Goal: Submit feedback/report problem

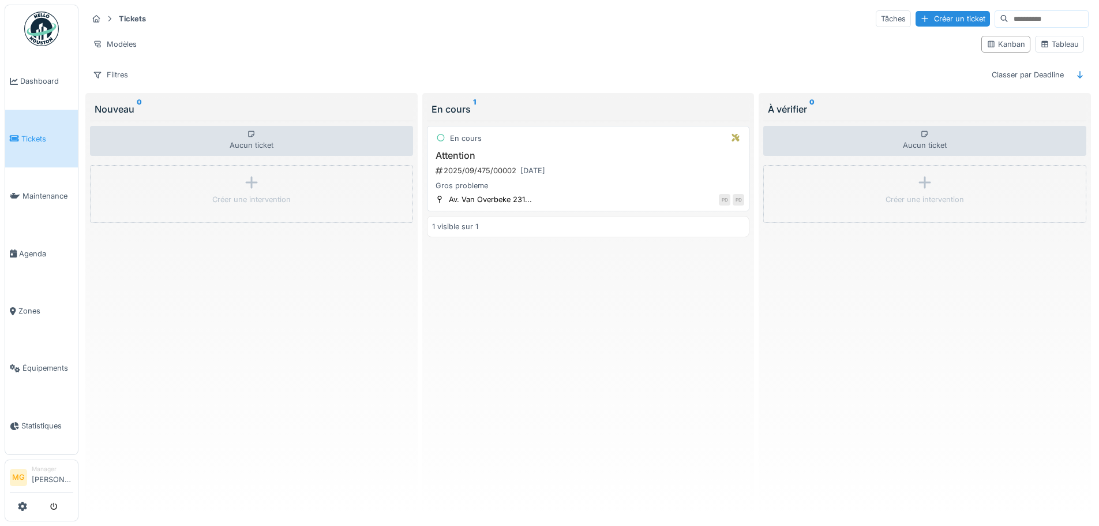
click at [562, 205] on div "PD PD" at bounding box center [641, 199] width 207 height 12
click at [920, 21] on div at bounding box center [924, 18] width 9 height 11
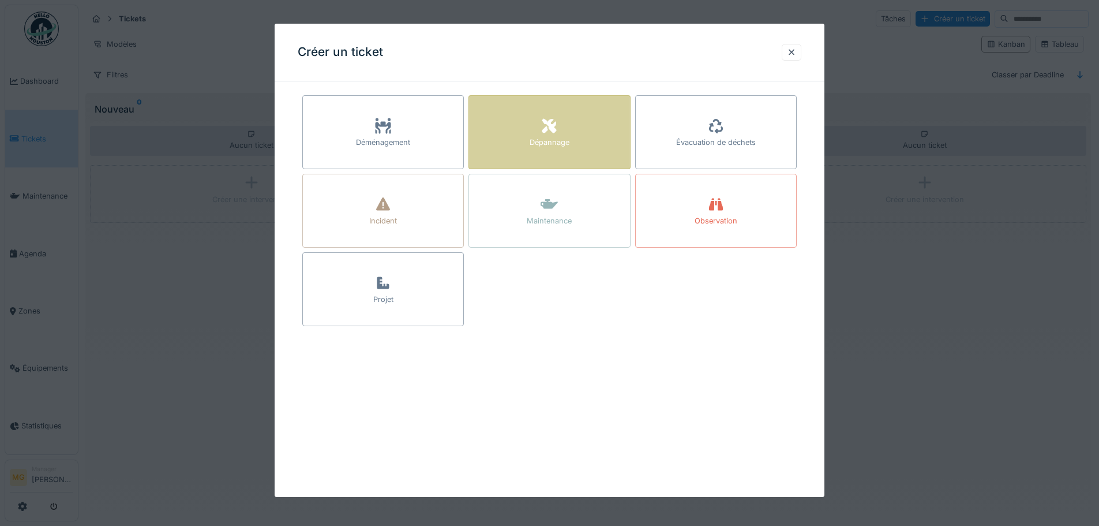
click at [567, 147] on div "Dépannage" at bounding box center [550, 142] width 40 height 11
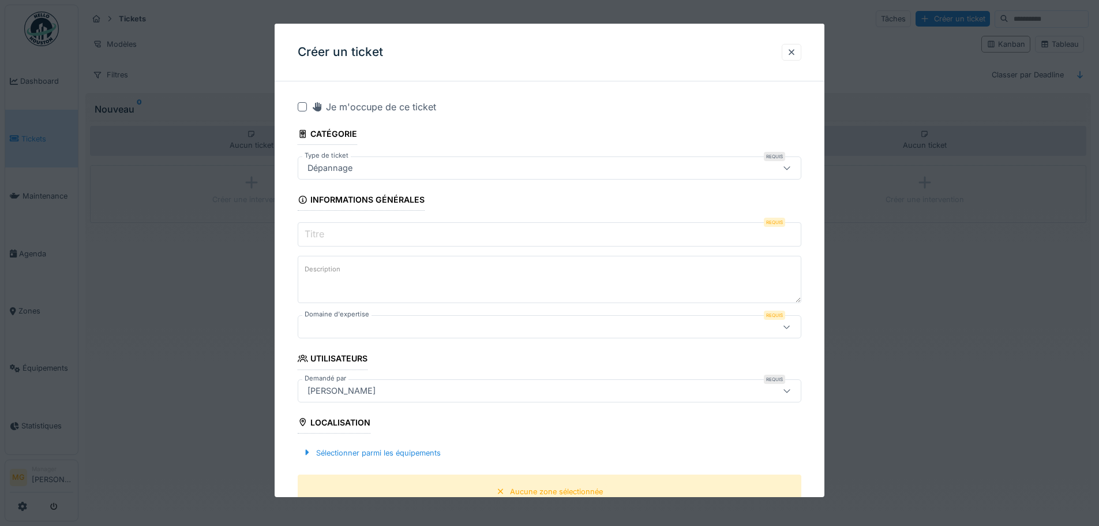
click at [431, 275] on textarea "Description" at bounding box center [550, 279] width 504 height 47
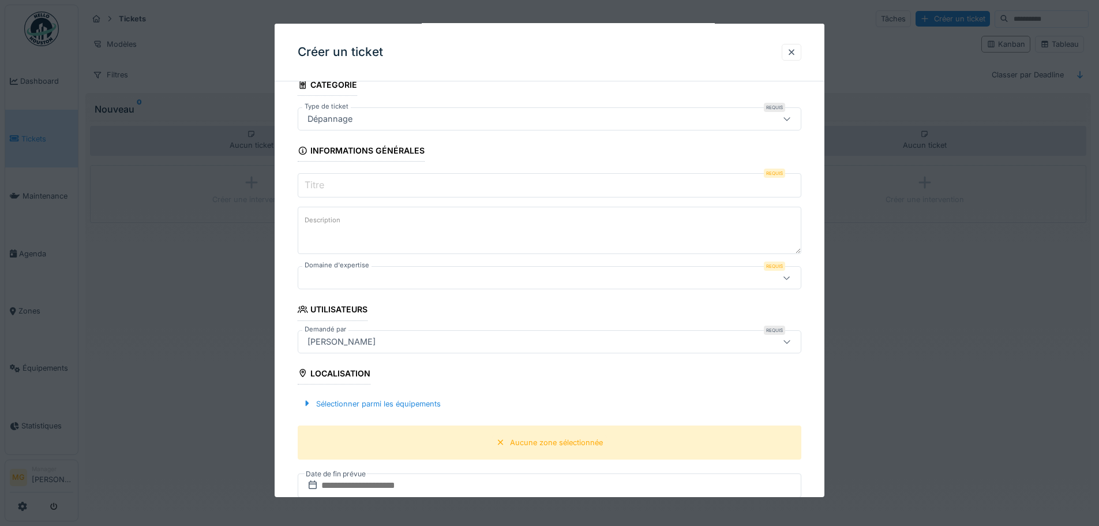
scroll to position [115, 0]
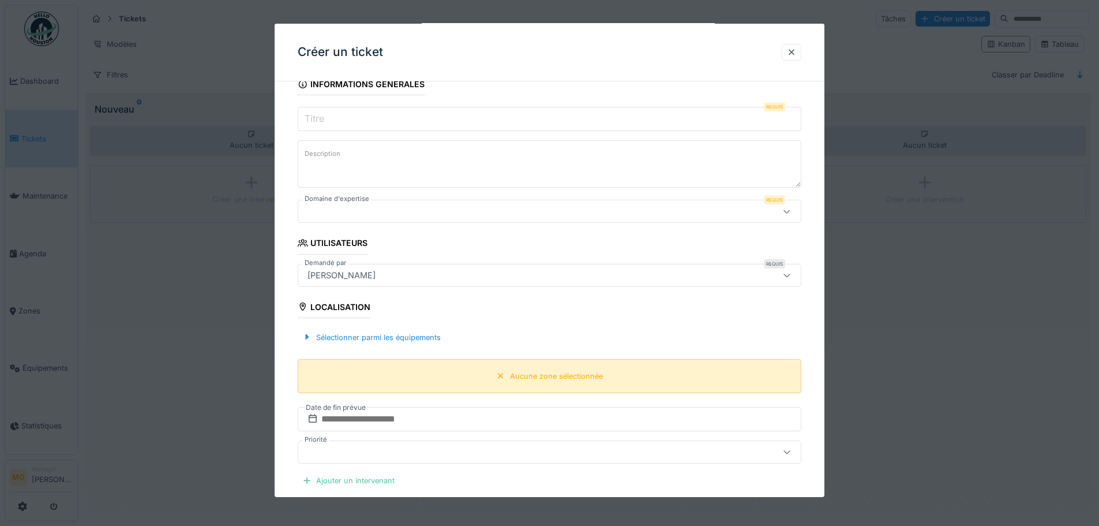
click at [412, 380] on div "Aucune zone sélectionnée" at bounding box center [550, 376] width 504 height 34
click at [398, 340] on div "Sélectionner parmi les équipements" at bounding box center [372, 338] width 148 height 16
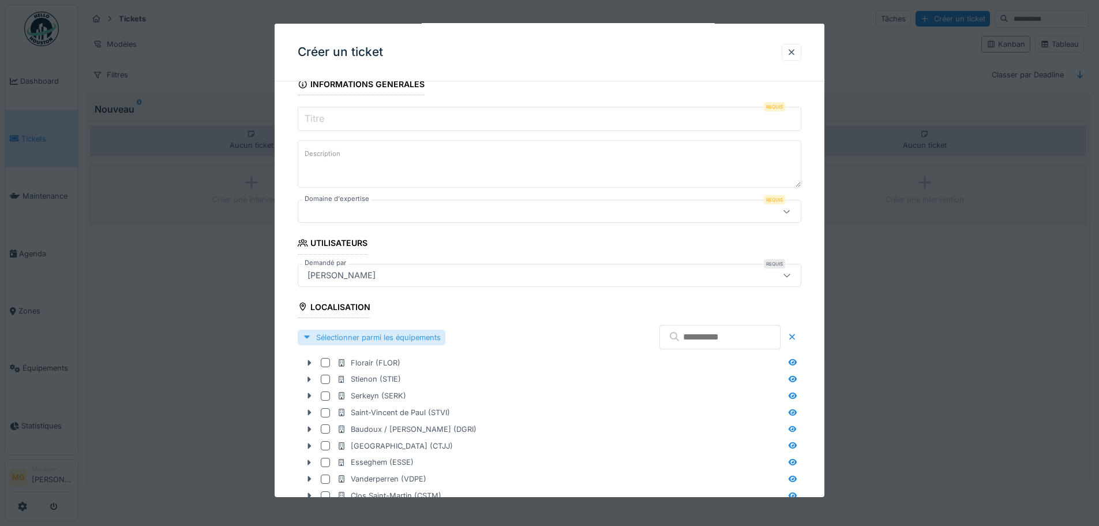
scroll to position [404, 0]
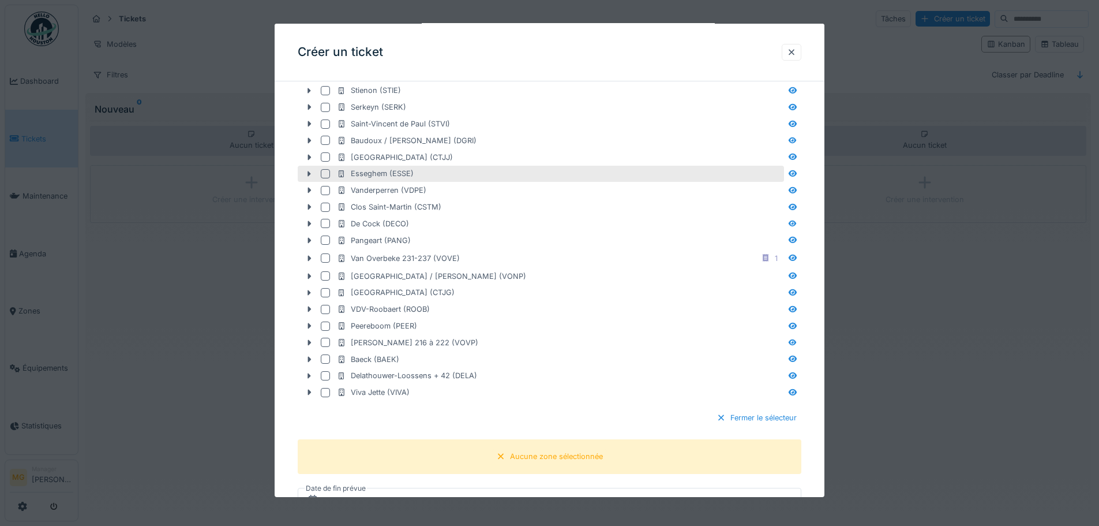
click at [390, 179] on div "Esseghem (ESSE)" at bounding box center [541, 174] width 486 height 17
click at [309, 179] on div at bounding box center [309, 174] width 18 height 12
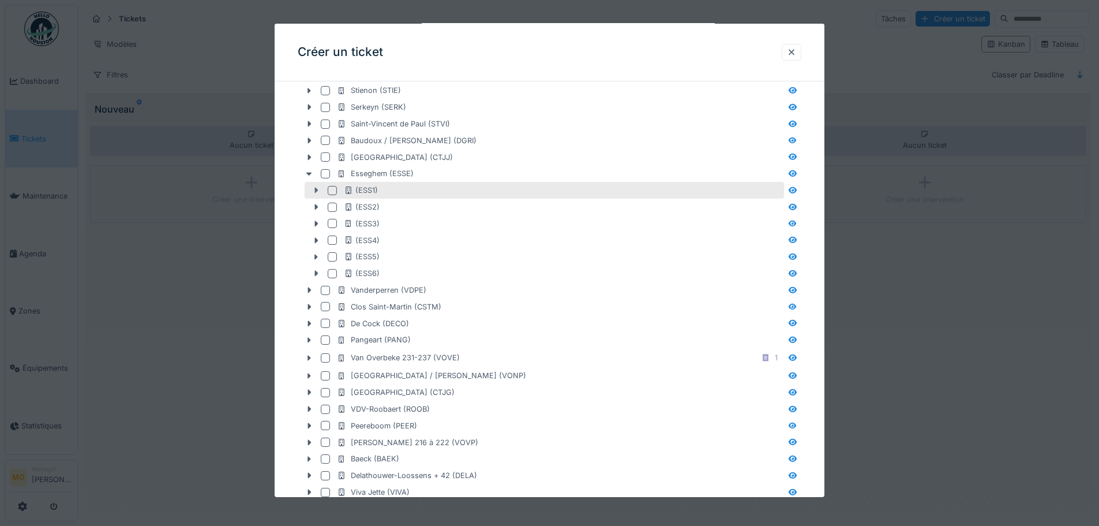
click at [317, 189] on icon at bounding box center [316, 191] width 3 height 6
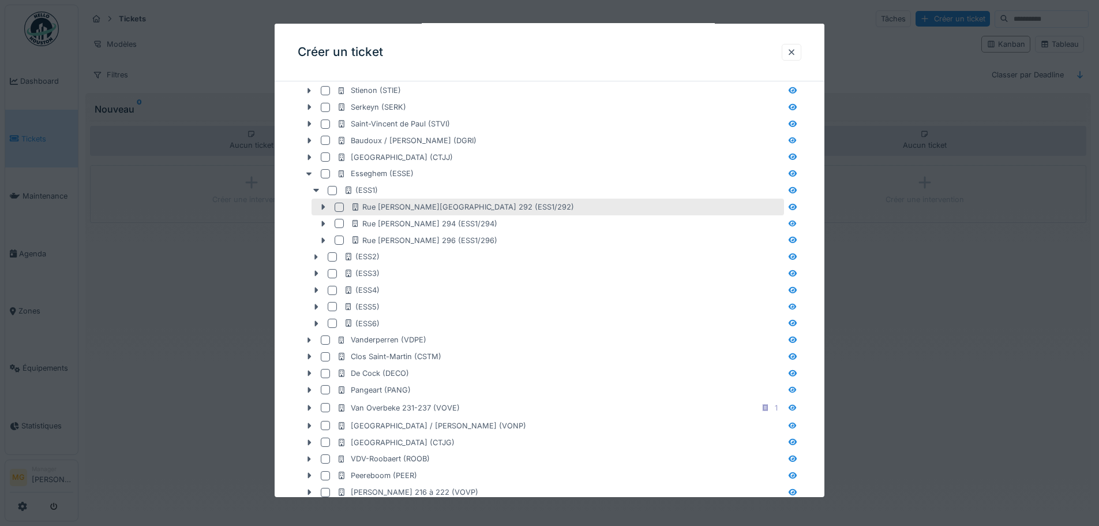
click at [314, 212] on div "Rue J. Lahaye 292 (ESS1/292)" at bounding box center [548, 207] width 473 height 17
click at [324, 214] on div "Rue J. Lahaye 292 (ESS1/292)" at bounding box center [548, 207] width 473 height 17
click at [324, 211] on div at bounding box center [323, 207] width 18 height 12
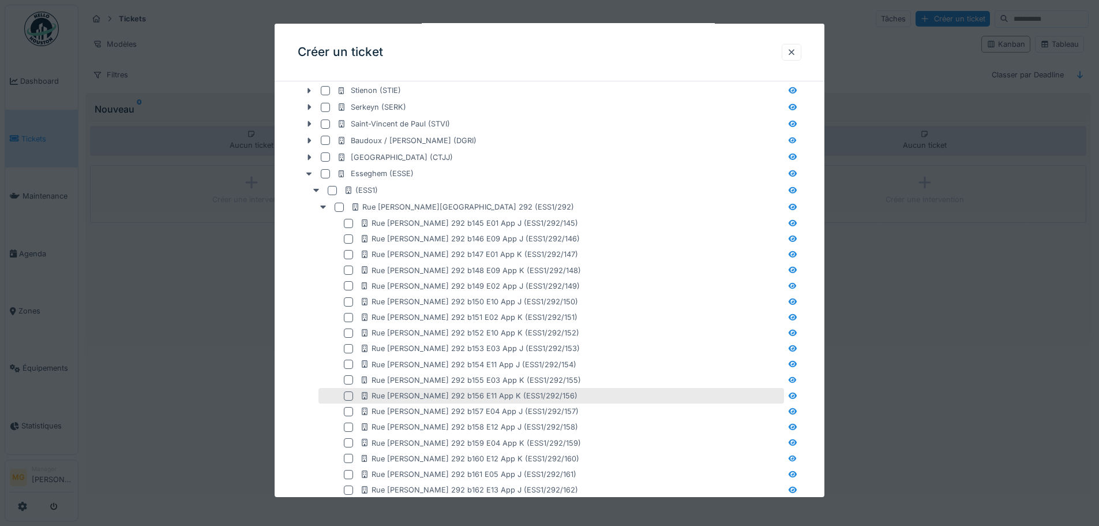
scroll to position [462, 0]
